Goal: Navigation & Orientation: Find specific page/section

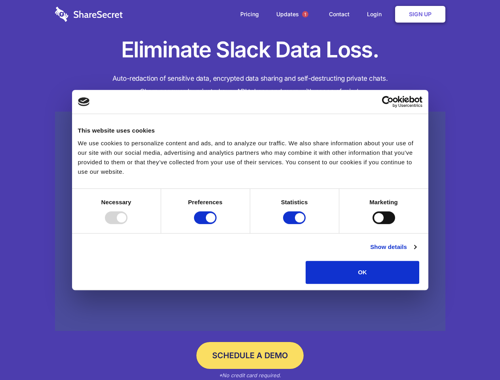
click at [127, 224] on div at bounding box center [116, 217] width 23 height 13
click at [216, 224] on input "Preferences" at bounding box center [205, 217] width 23 height 13
checkbox input "false"
click at [295, 224] on input "Statistics" at bounding box center [294, 217] width 23 height 13
checkbox input "false"
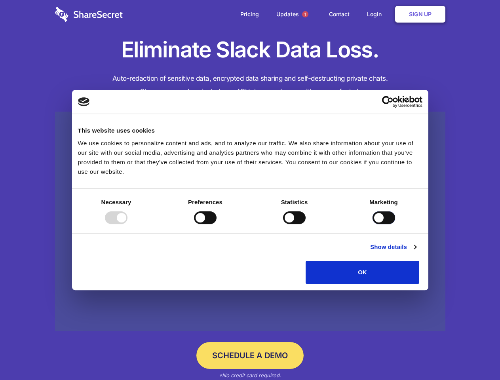
click at [372, 224] on input "Marketing" at bounding box center [383, 217] width 23 height 13
checkbox input "true"
click at [416, 252] on link "Show details" at bounding box center [393, 246] width 46 height 9
click at [0, 0] on li "Necessary 7 Necessary cookies help make a website usable by enabling basic func…" at bounding box center [0, 0] width 0 height 0
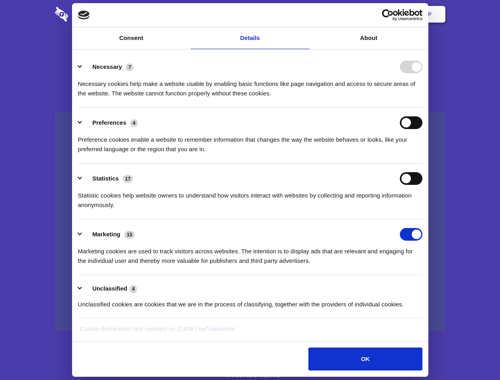
click at [305, 14] on span "1" at bounding box center [305, 14] width 6 height 6
